Goal: Navigation & Orientation: Locate item on page

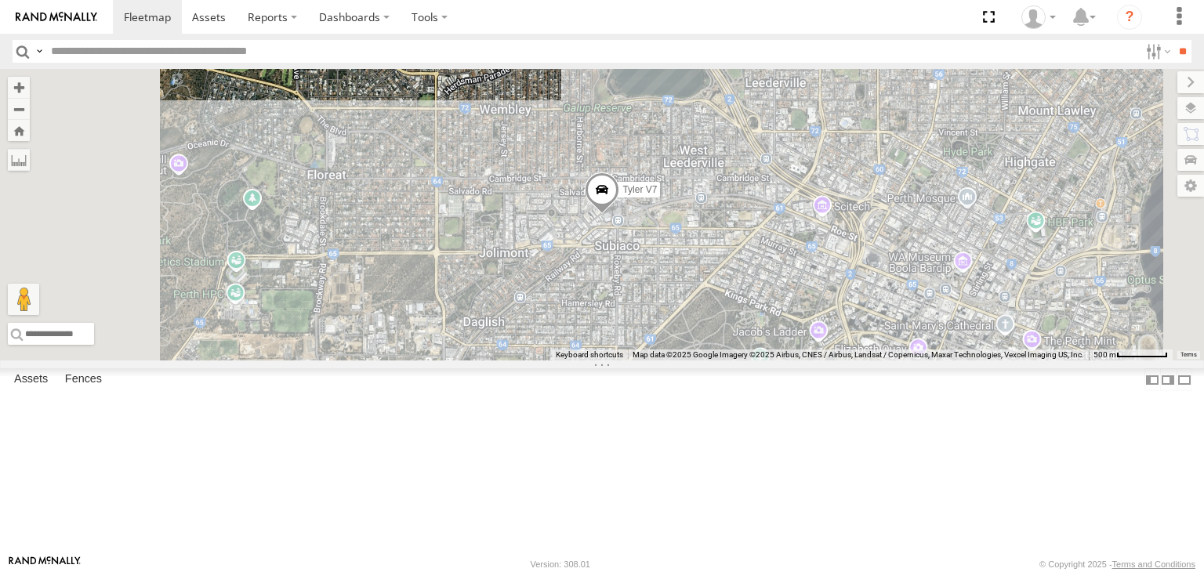
click at [0, 0] on div at bounding box center [0, 0] width 0 height 0
click at [0, 0] on div "All Assets" at bounding box center [0, 0] width 0 height 0
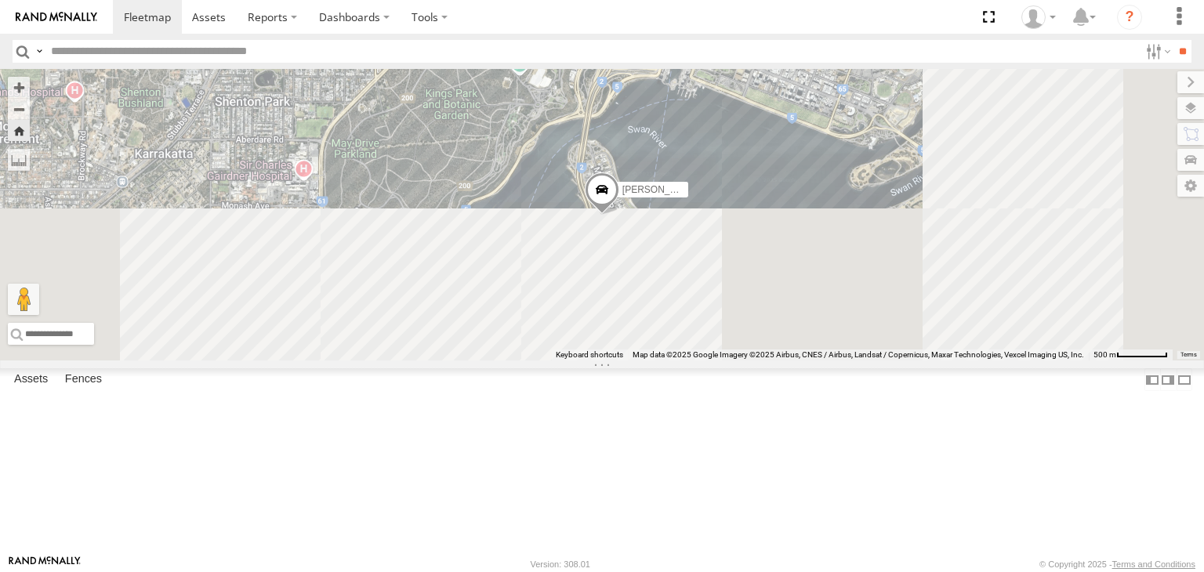
click at [0, 0] on div "All Assets" at bounding box center [0, 0] width 0 height 0
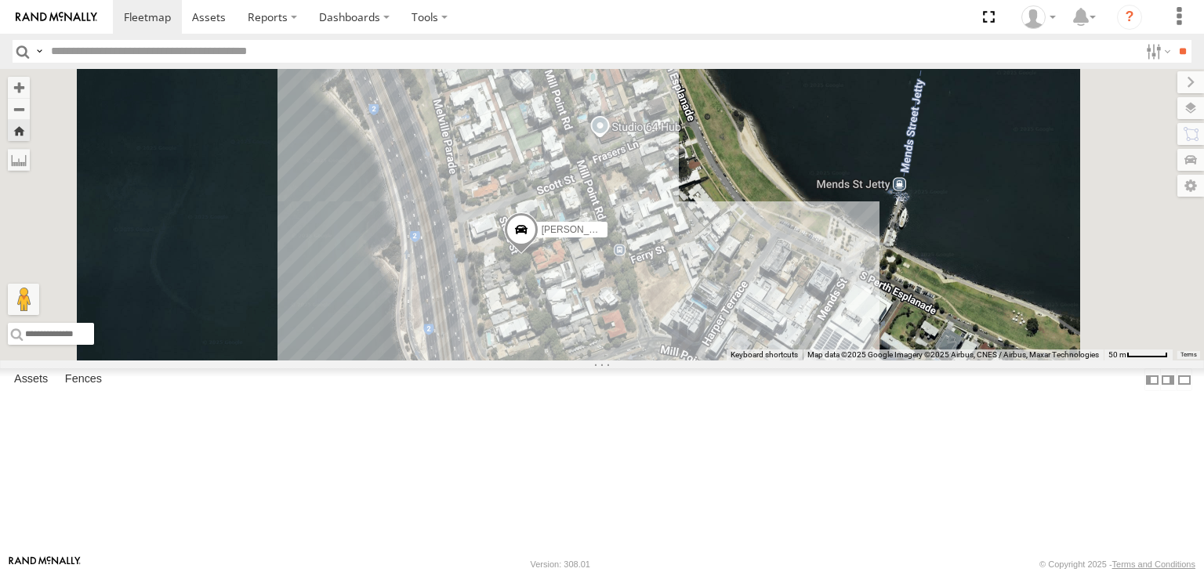
click at [0, 0] on span at bounding box center [0, 0] width 0 height 0
click at [0, 0] on div "All Assets" at bounding box center [0, 0] width 0 height 0
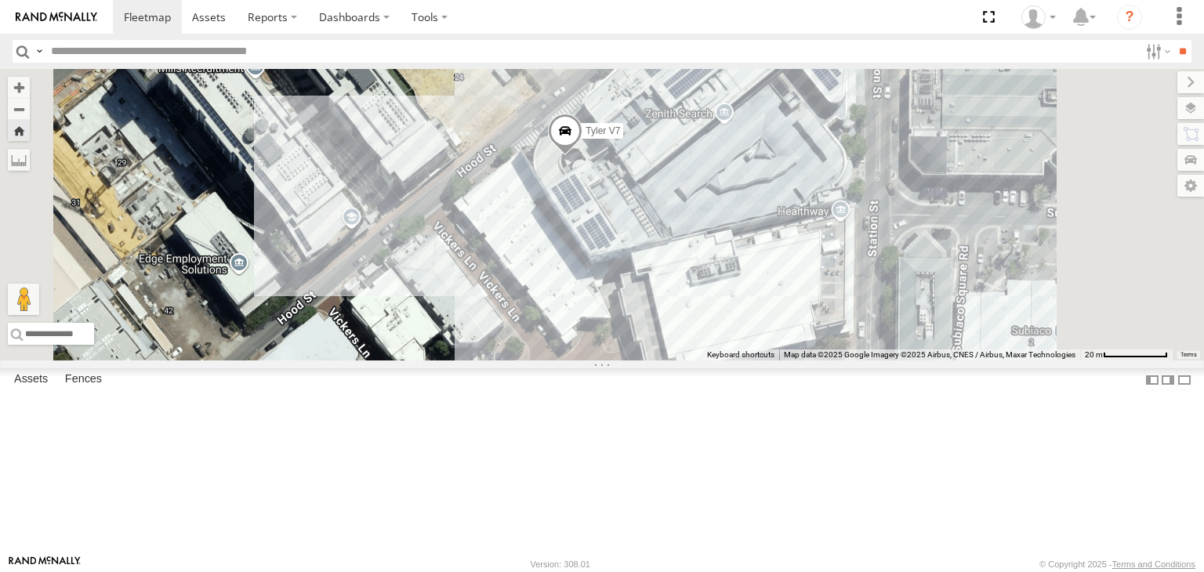
click at [582, 156] on span at bounding box center [565, 135] width 34 height 42
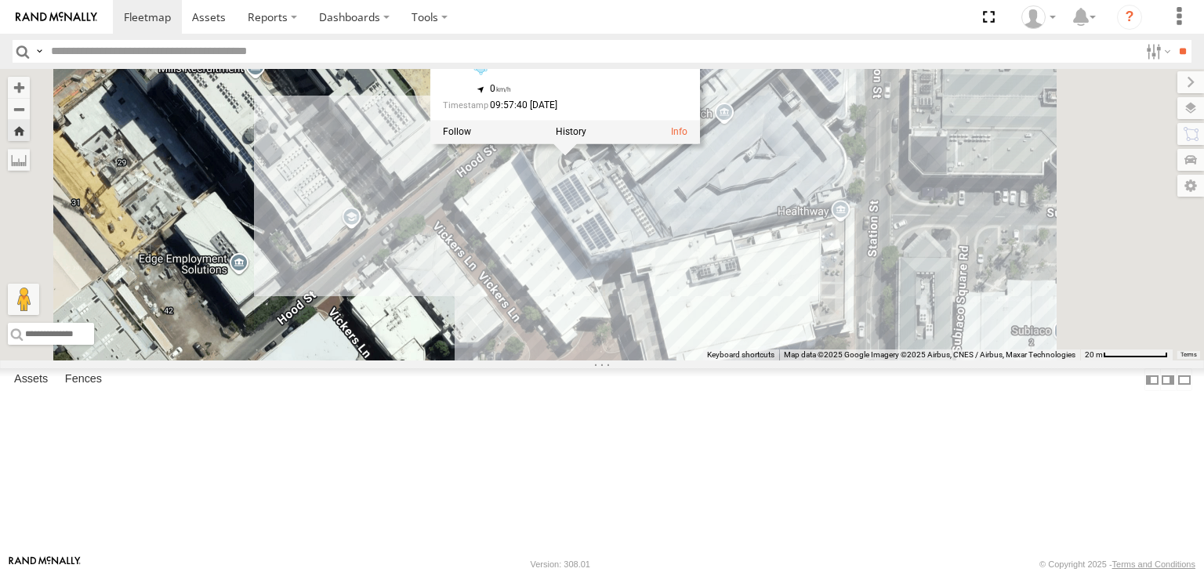
click at [820, 297] on div "Tyler V7 Tyler V7 All Assets Marketlane Subi - Cnr Hood & Station St -31.94418 …" at bounding box center [602, 215] width 1204 height 292
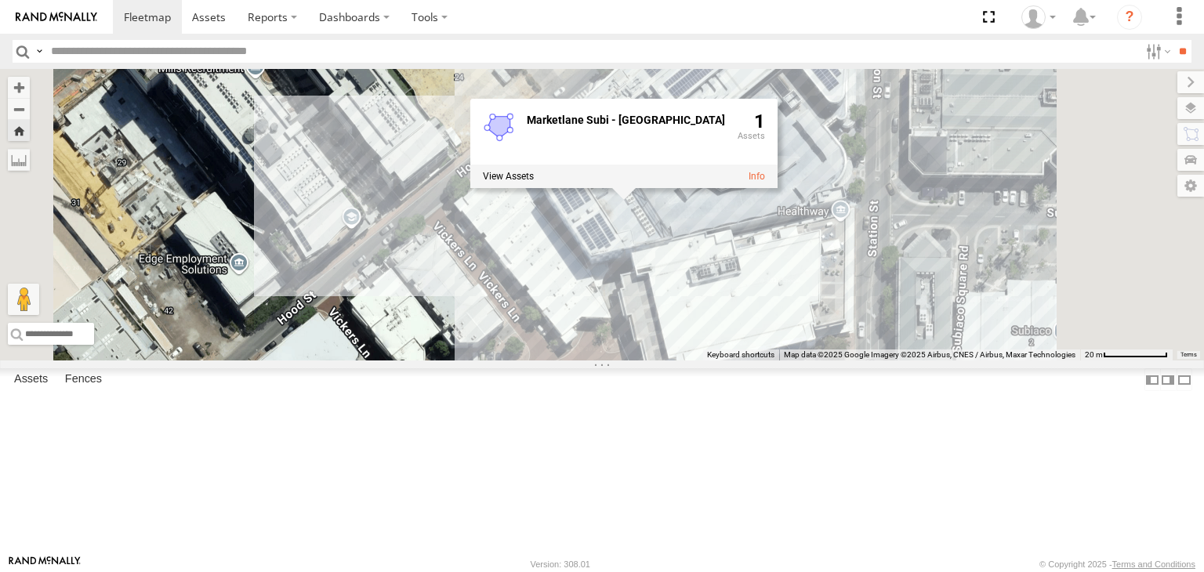
click at [667, 299] on div "Tyler V7 Marketlane Subi - Cnr Hood & Station St 1" at bounding box center [602, 215] width 1204 height 292
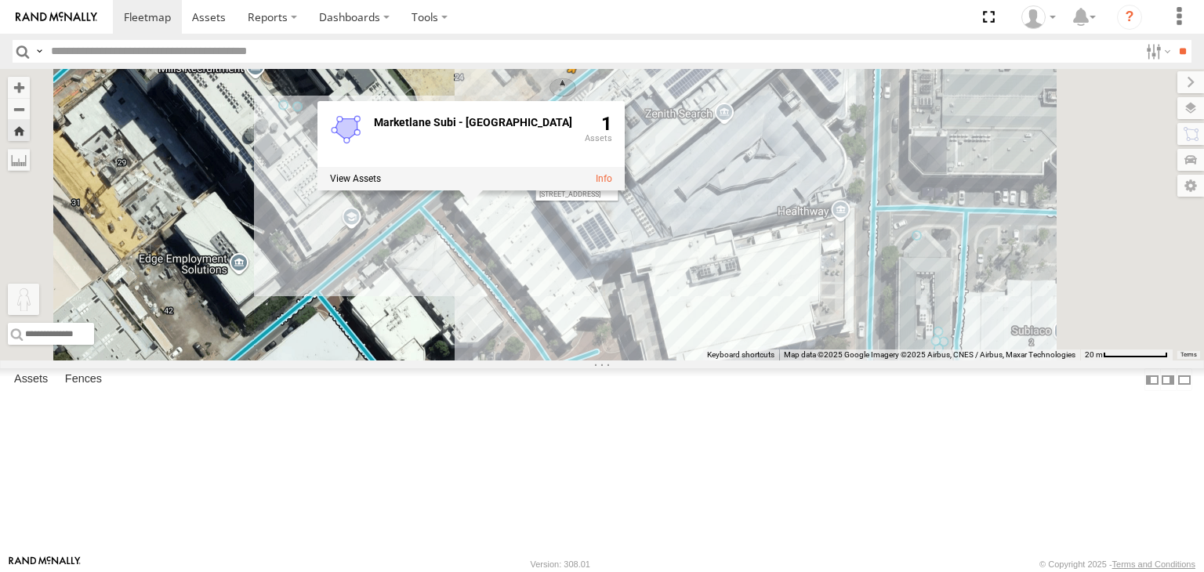
drag, startPoint x: 413, startPoint y: 491, endPoint x: 770, endPoint y: 185, distance: 469.8
click at [770, 185] on div "Tyler V7 To activate drag with keyboard, press Alt + Enter. Once in keyboard dr…" at bounding box center [602, 215] width 1204 height 292
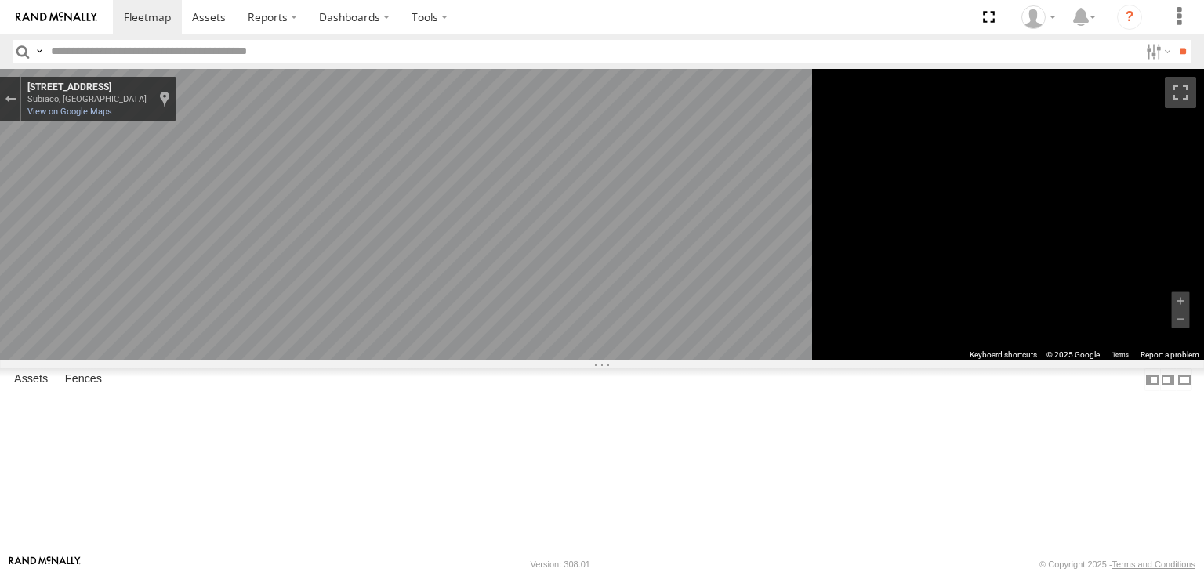
click at [325, 343] on main "To navigate the map with touch gestures double-tap and hold your finger on the …" at bounding box center [602, 312] width 1204 height 486
click at [0, 0] on div at bounding box center [0, 0] width 0 height 0
click at [0, 0] on div "Tyler V7" at bounding box center [0, 0] width 0 height 0
click at [21, 102] on div at bounding box center [10, 99] width 21 height 44
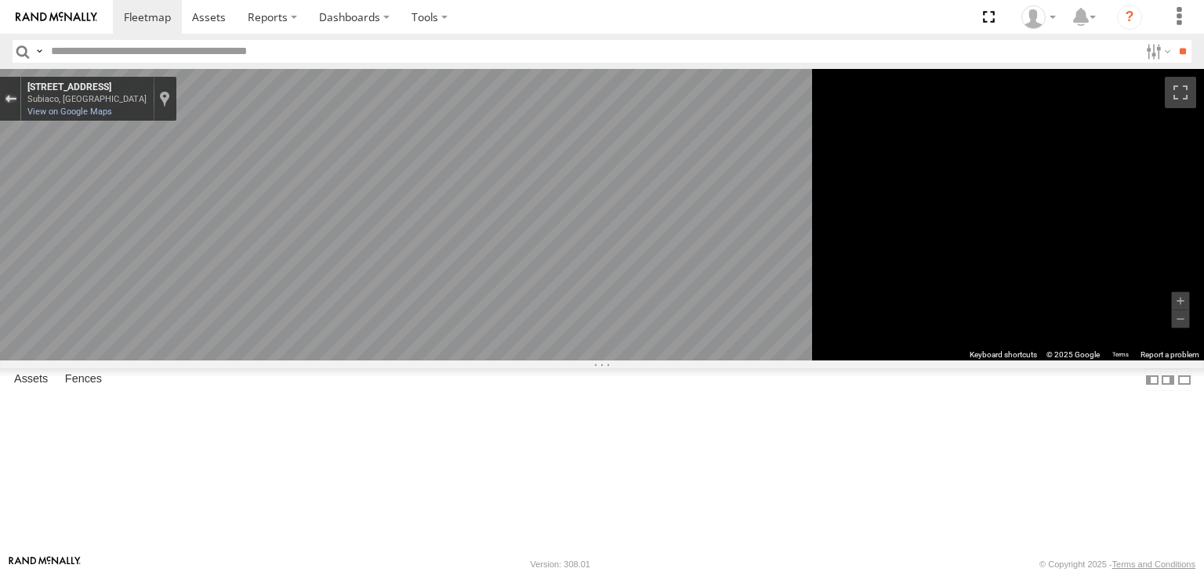
click at [20, 101] on button "Exit the Street View" at bounding box center [10, 99] width 20 height 21
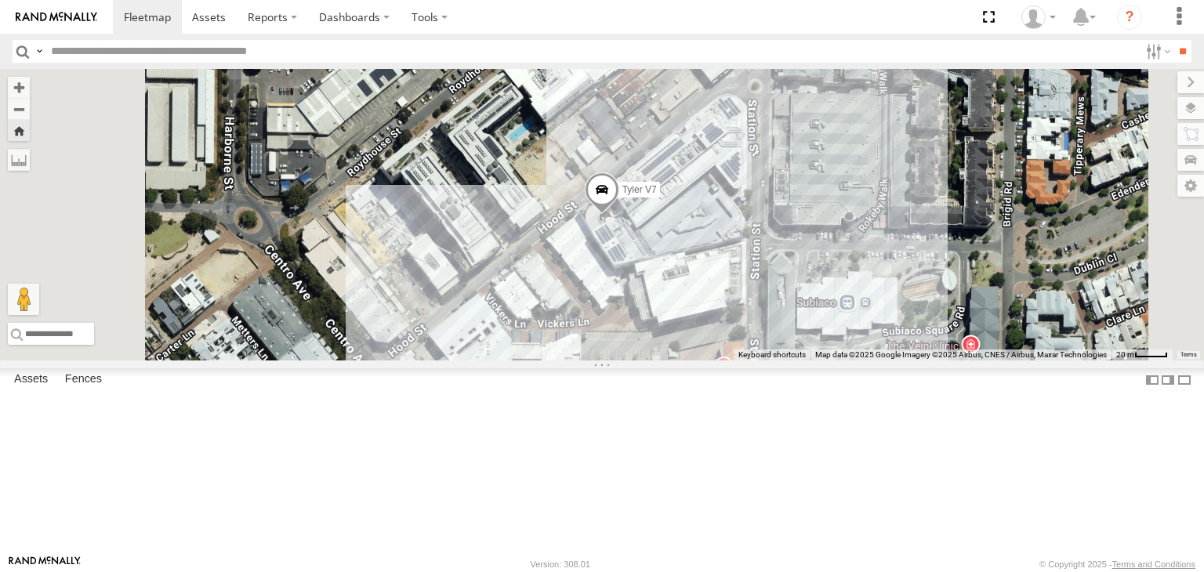
click at [0, 0] on div "Tyler V7" at bounding box center [0, 0] width 0 height 0
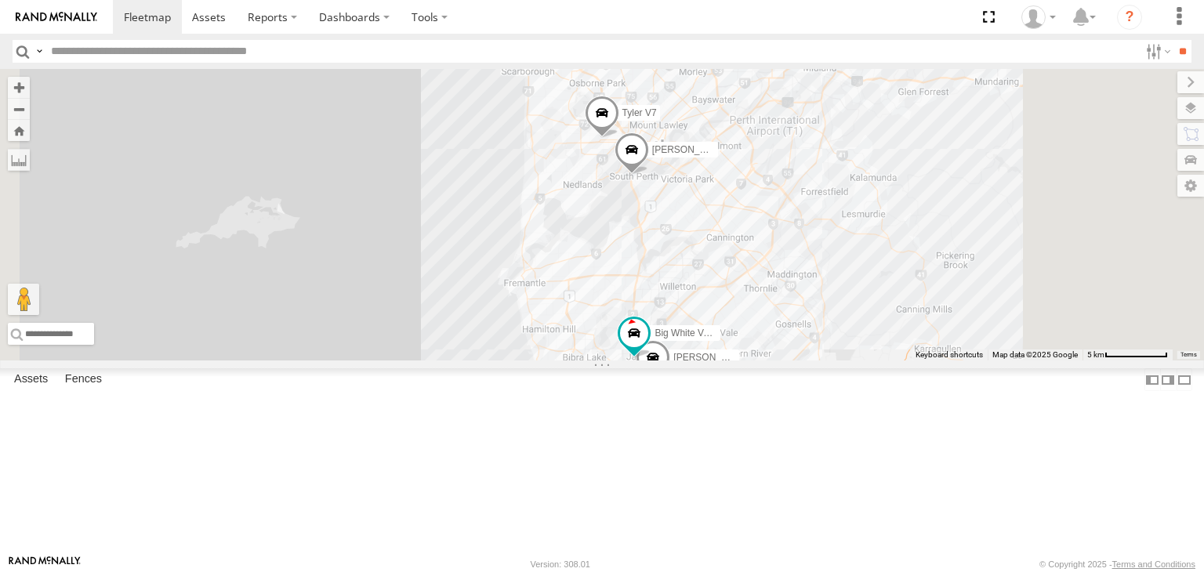
click at [0, 0] on div "[PERSON_NAME] V9" at bounding box center [0, 0] width 0 height 0
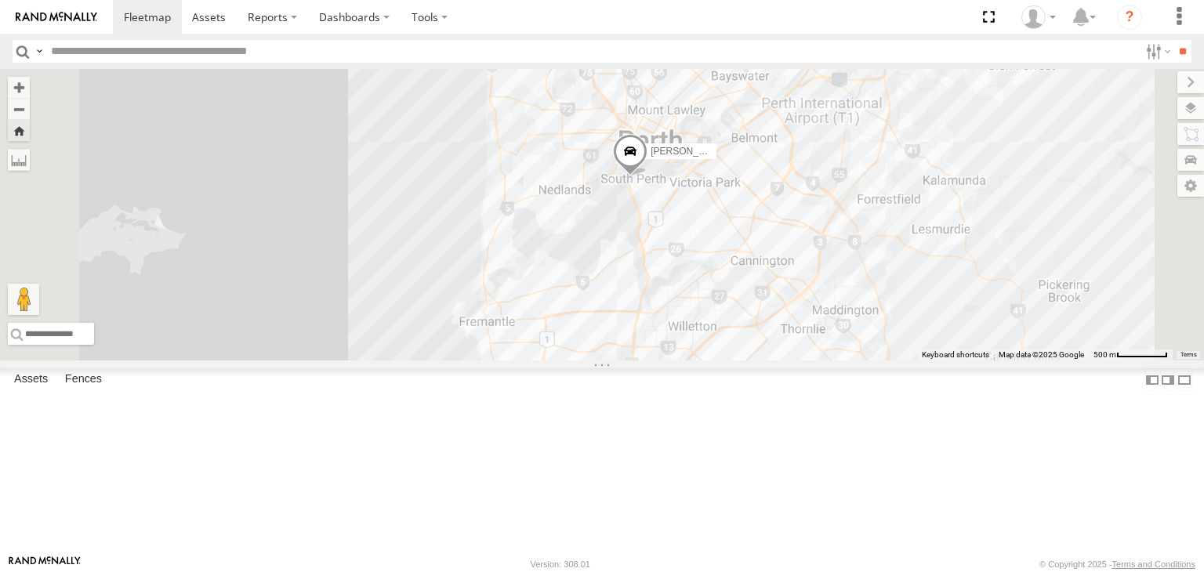
click at [0, 0] on div "[PERSON_NAME] V9" at bounding box center [0, 0] width 0 height 0
